Goal: Navigation & Orientation: Find specific page/section

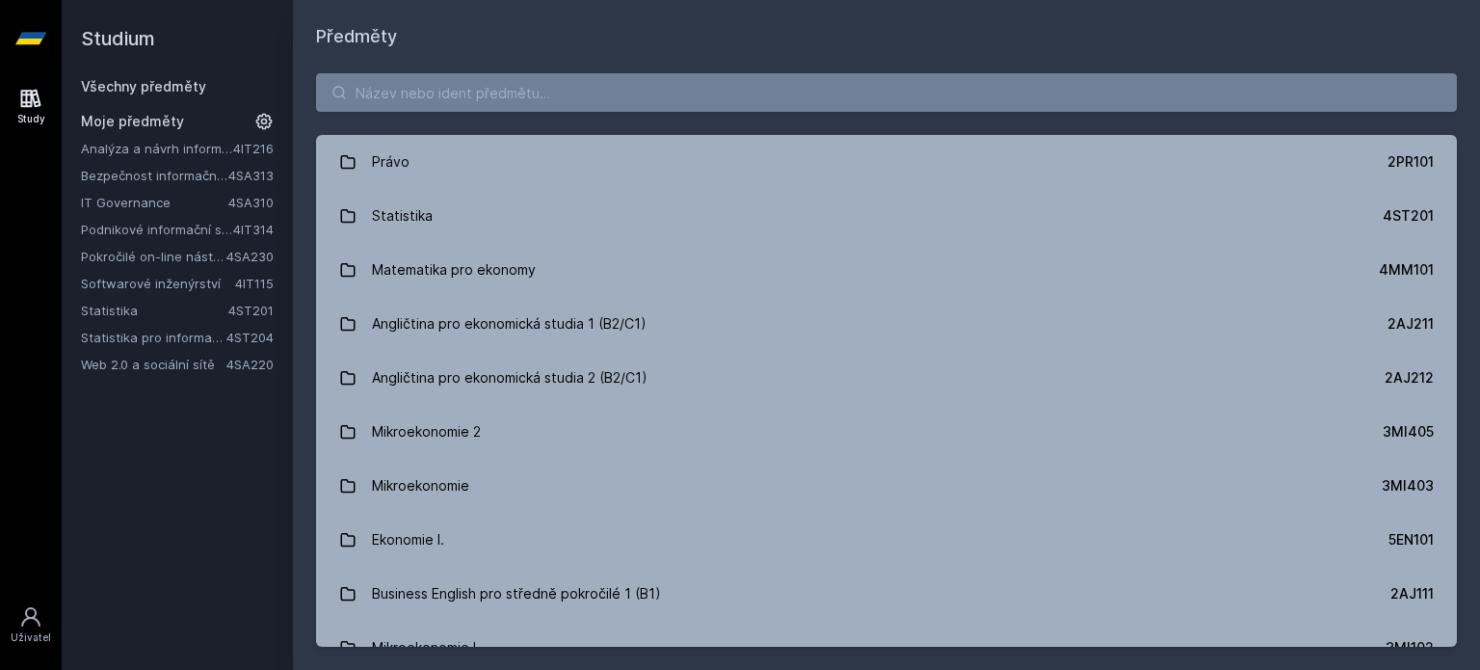
click at [113, 177] on link "Bezpečnost informačních systémů" at bounding box center [154, 175] width 147 height 19
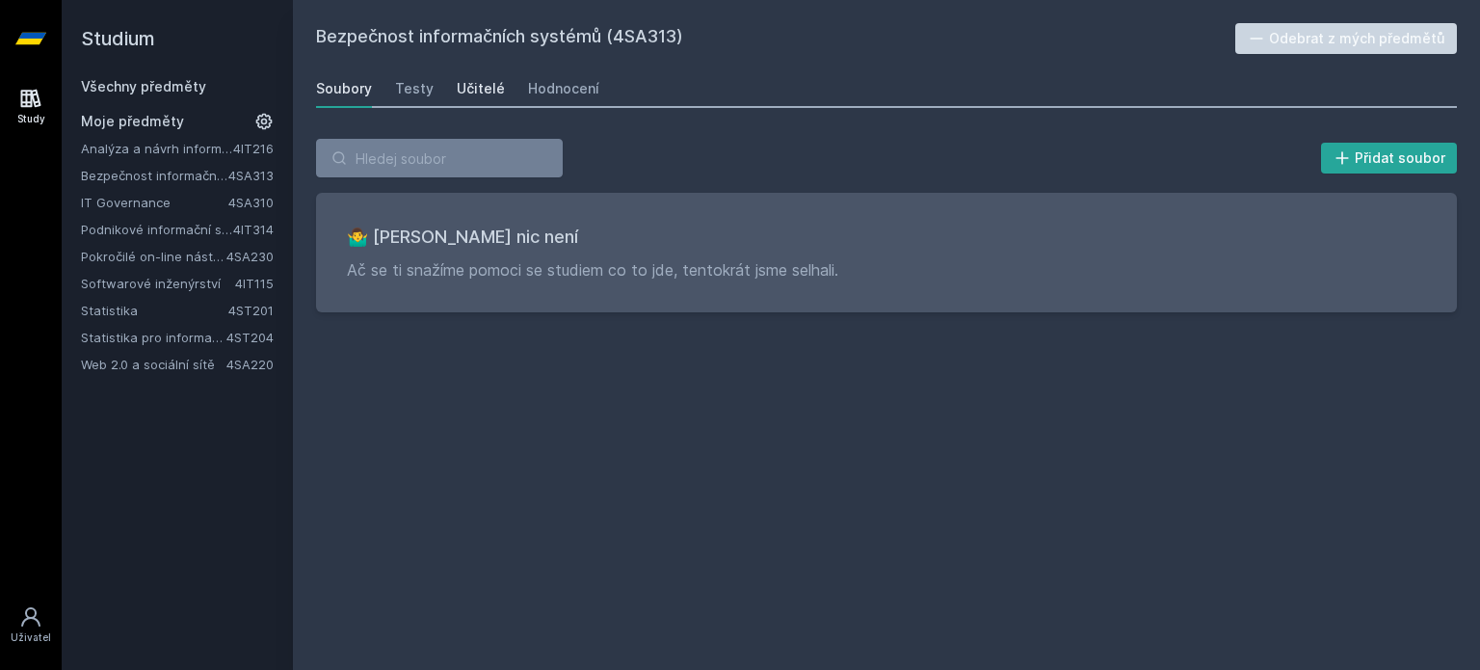
click at [457, 98] on link "Učitelé" at bounding box center [481, 88] width 48 height 39
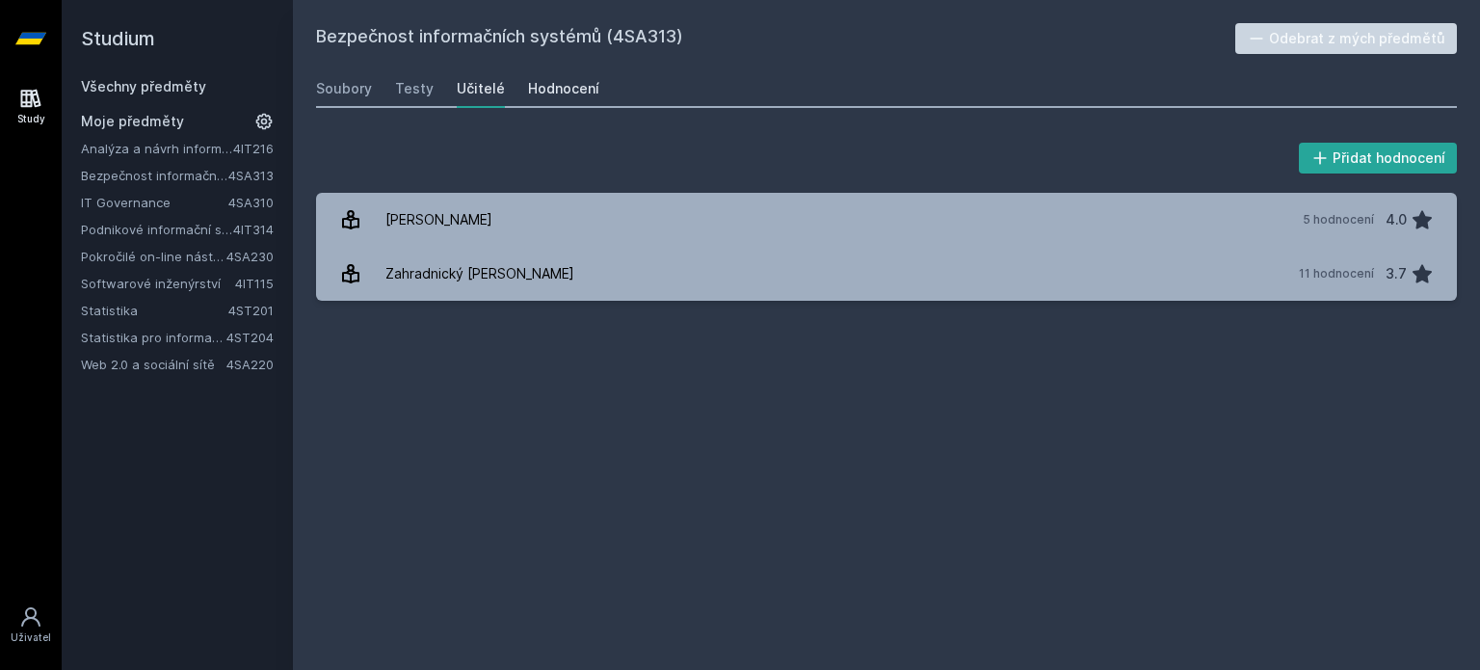
click at [540, 96] on div "Hodnocení" at bounding box center [563, 88] width 71 height 19
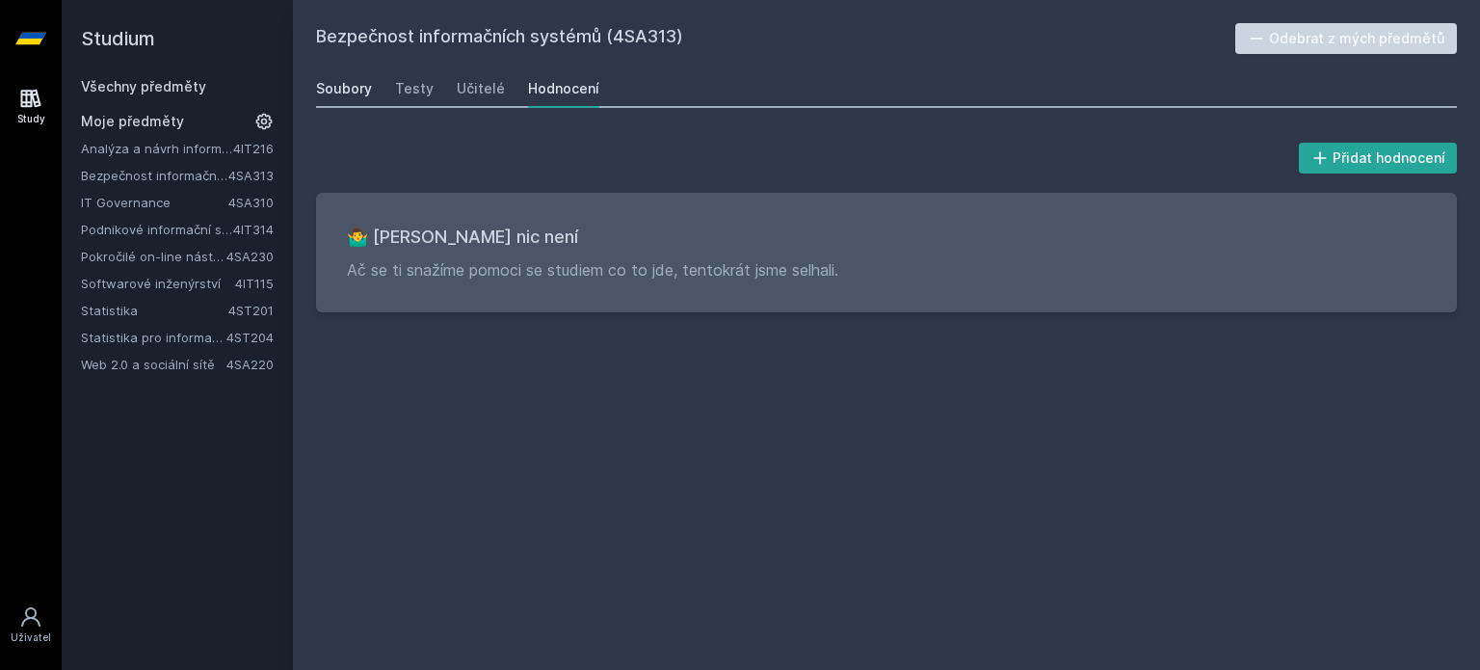
click at [336, 99] on link "Soubory" at bounding box center [344, 88] width 56 height 39
